Goal: Find specific page/section: Find specific page/section

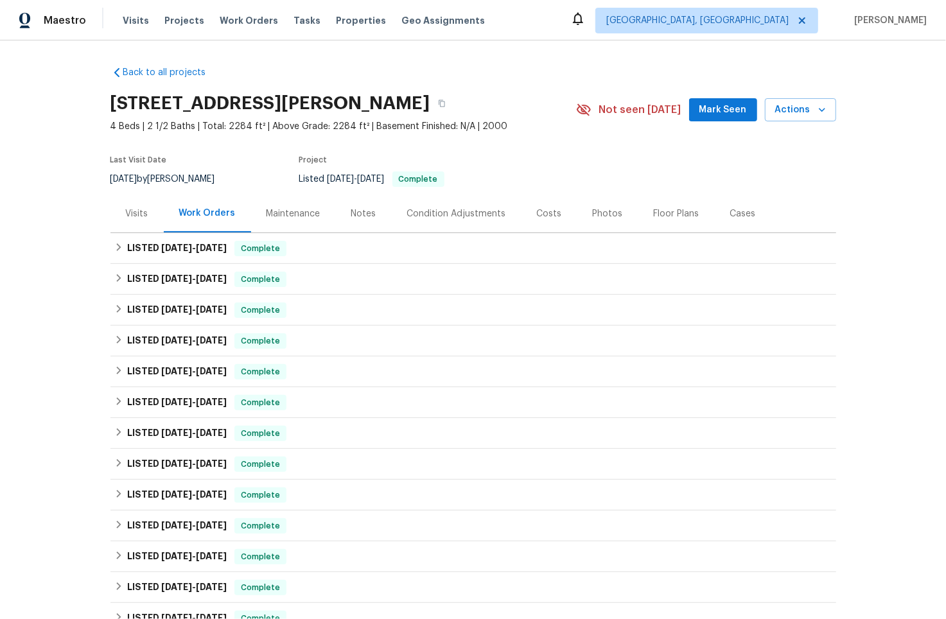
click at [298, 212] on div "Maintenance" at bounding box center [294, 213] width 54 height 13
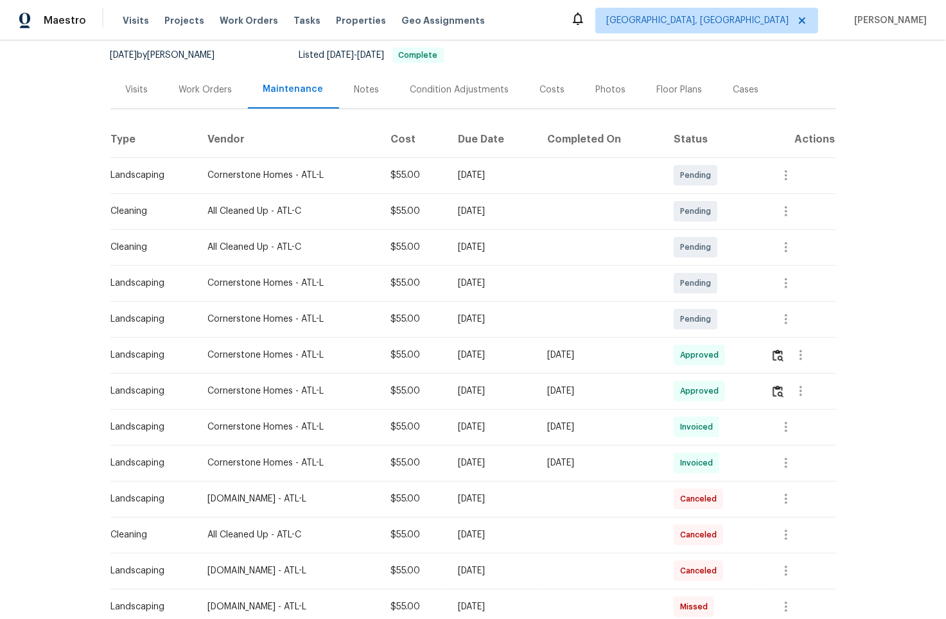
scroll to position [168, 0]
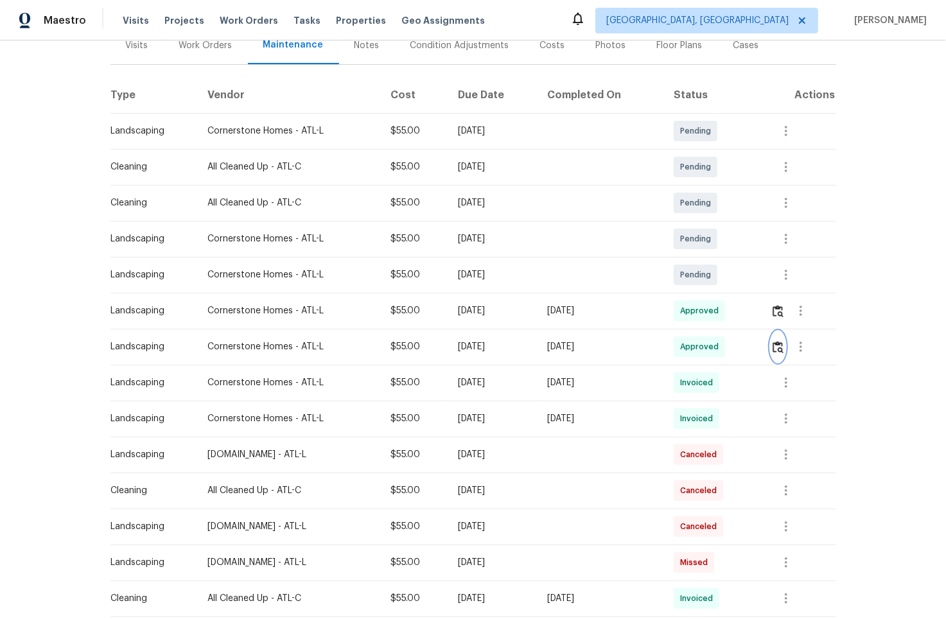
click at [779, 349] on img "button" at bounding box center [778, 347] width 11 height 12
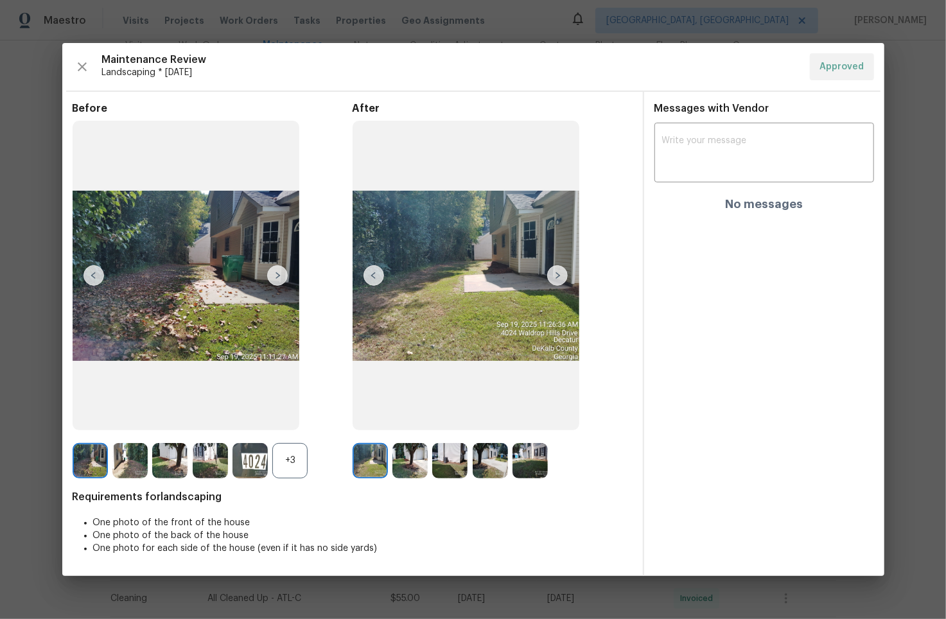
click at [474, 292] on img at bounding box center [466, 276] width 227 height 310
click at [415, 455] on img at bounding box center [409, 460] width 35 height 35
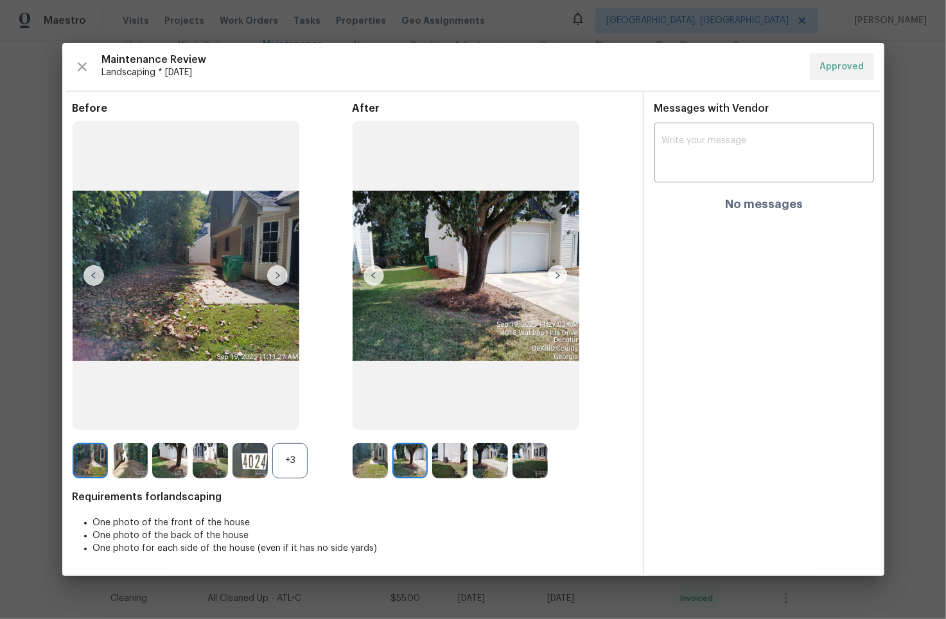
click at [448, 459] on img at bounding box center [449, 460] width 35 height 35
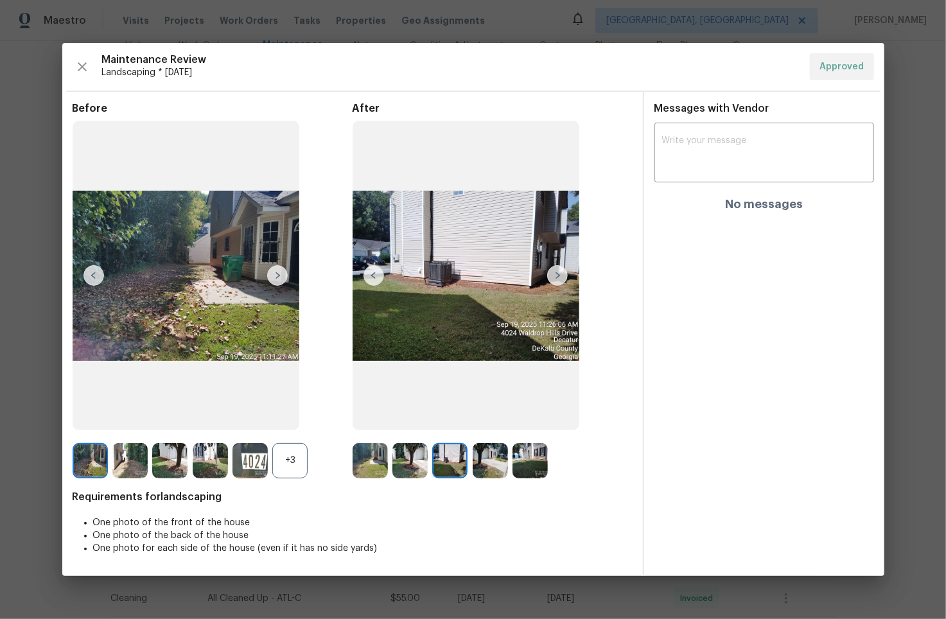
click at [476, 461] on img at bounding box center [490, 460] width 35 height 35
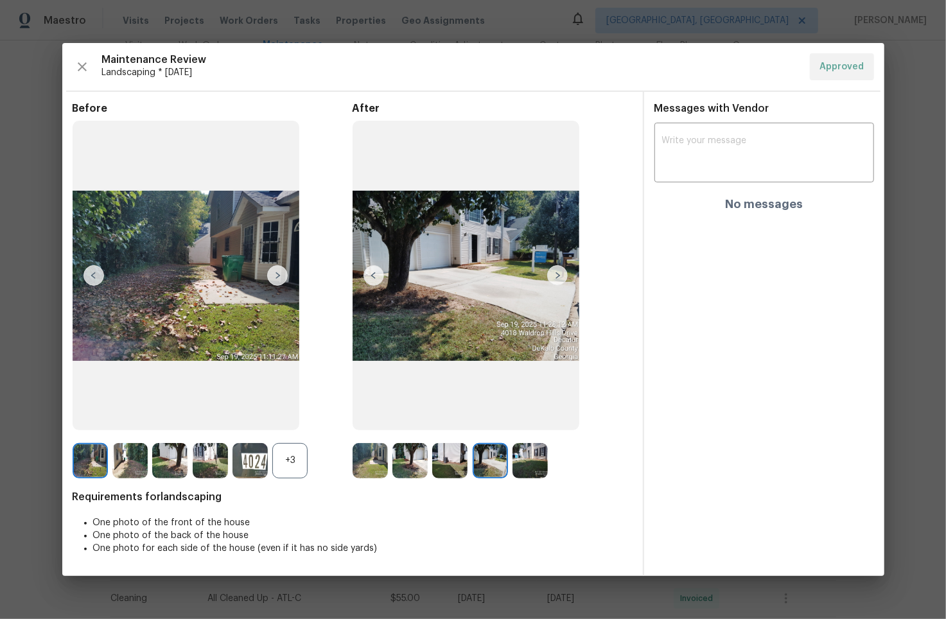
click at [538, 461] on img at bounding box center [530, 460] width 35 height 35
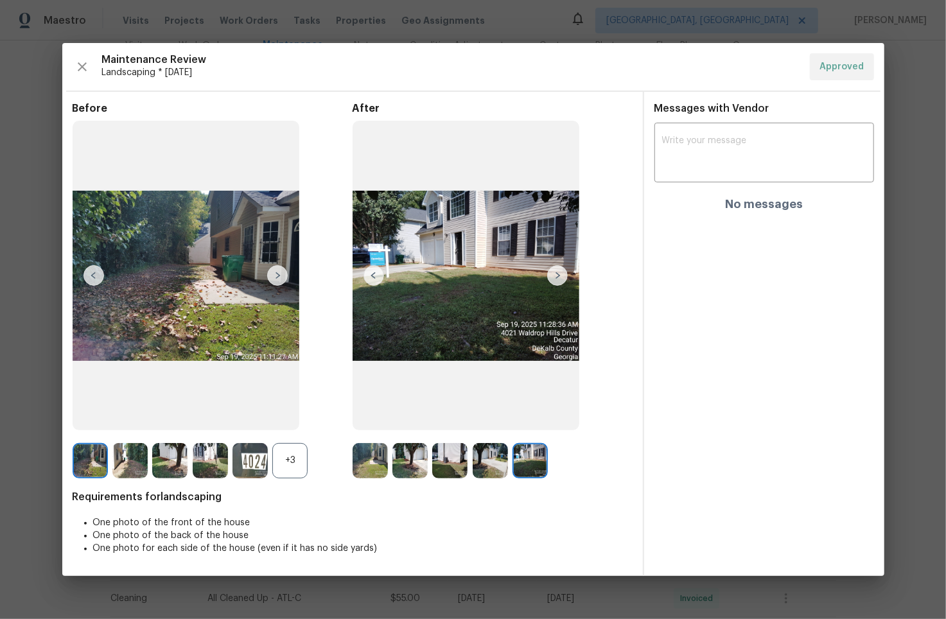
click at [371, 458] on img at bounding box center [370, 460] width 35 height 35
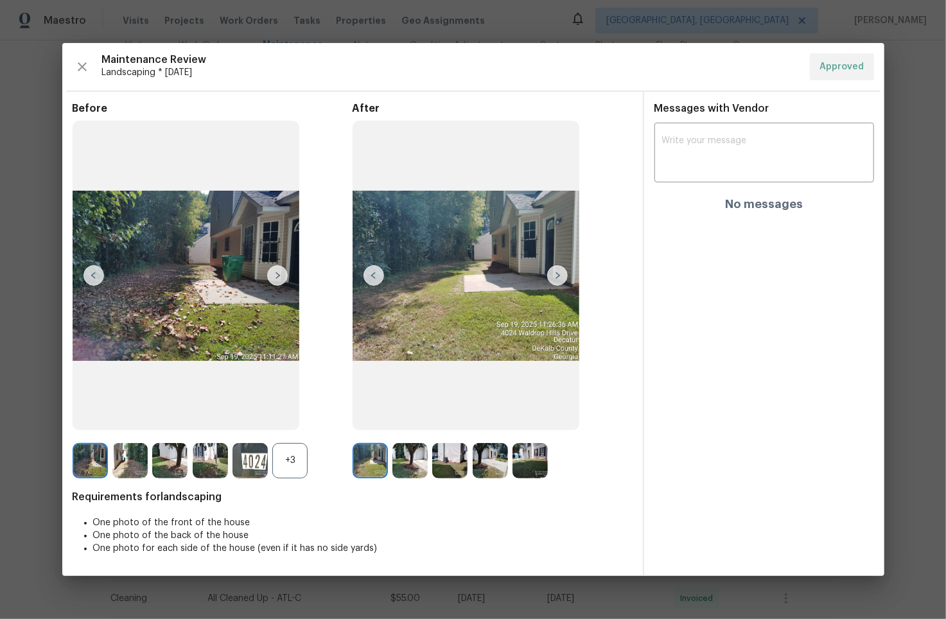
click at [453, 256] on img at bounding box center [466, 276] width 227 height 310
click at [479, 270] on img at bounding box center [466, 276] width 227 height 310
